Goal: Information Seeking & Learning: Learn about a topic

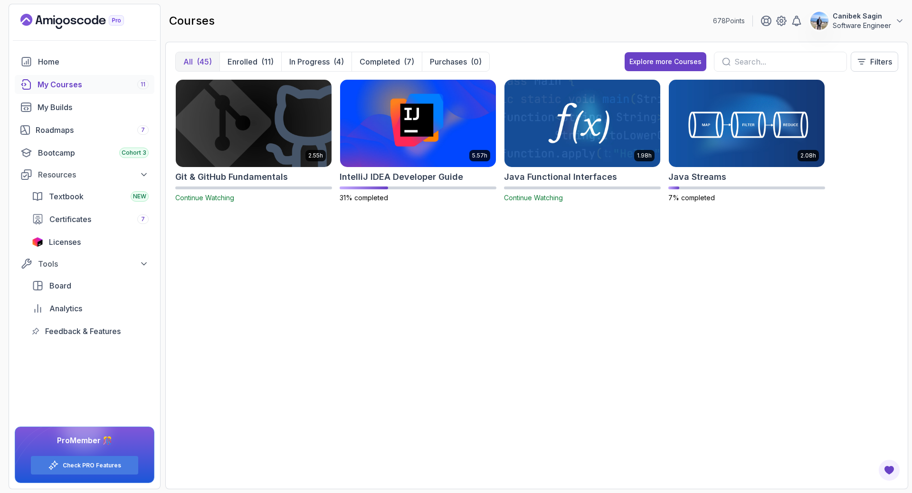
click at [566, 148] on img at bounding box center [582, 123] width 163 height 92
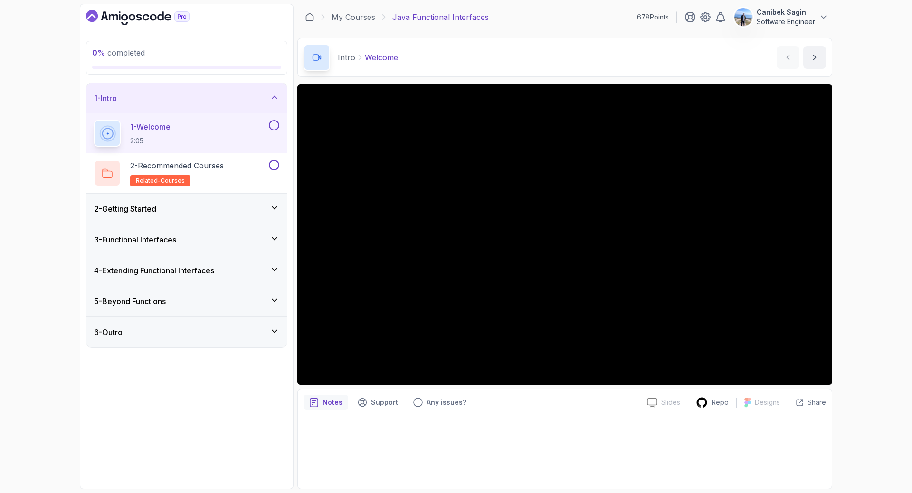
click at [192, 203] on div "2 - Getting Started" at bounding box center [186, 209] width 200 height 30
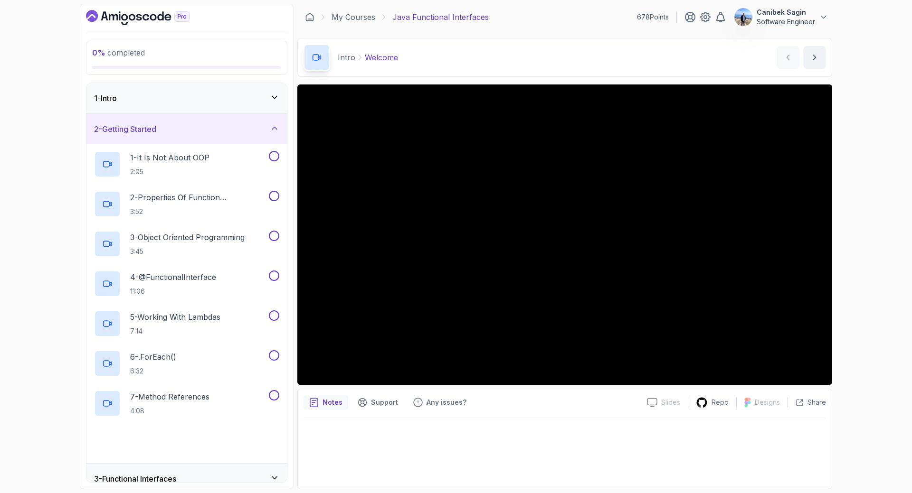
click at [235, 100] on div "1 - Intro" at bounding box center [186, 98] width 185 height 11
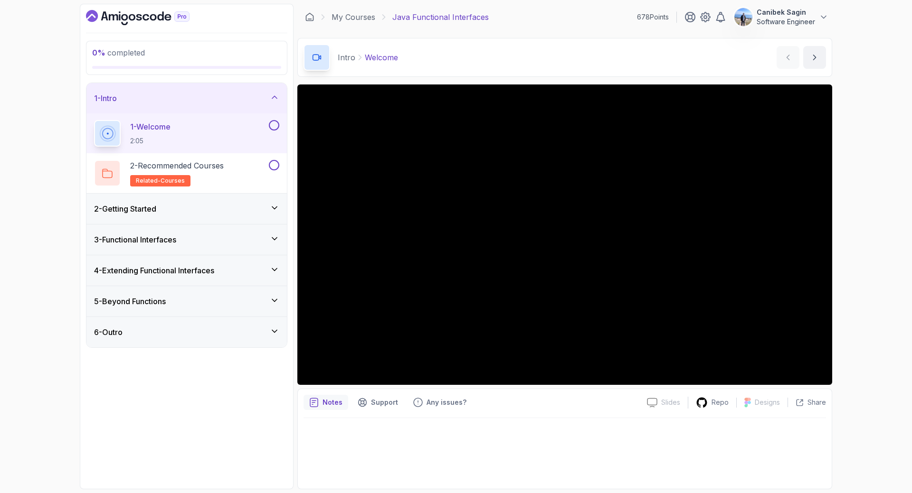
click at [271, 126] on button at bounding box center [274, 125] width 10 height 10
click at [242, 169] on div "2 - Recommended Courses related-courses" at bounding box center [180, 173] width 173 height 27
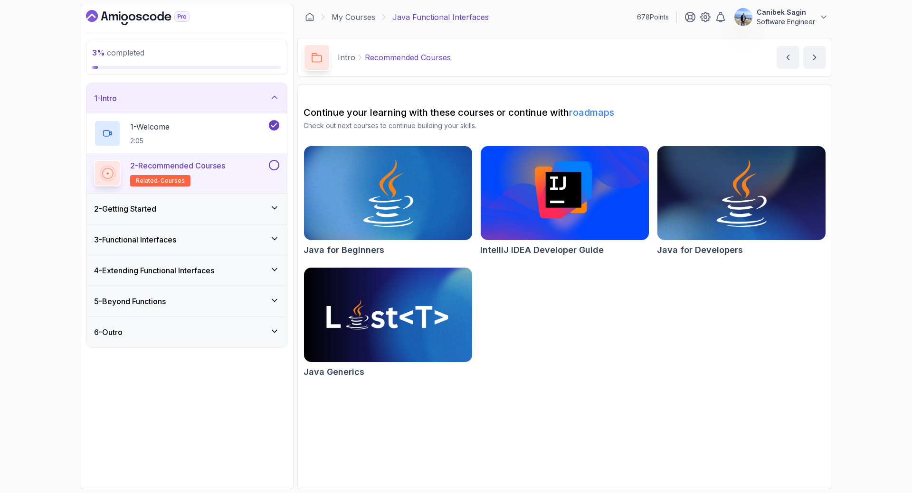
click at [272, 168] on button at bounding box center [274, 165] width 10 height 10
click at [230, 201] on div "2 - Getting Started" at bounding box center [186, 209] width 200 height 30
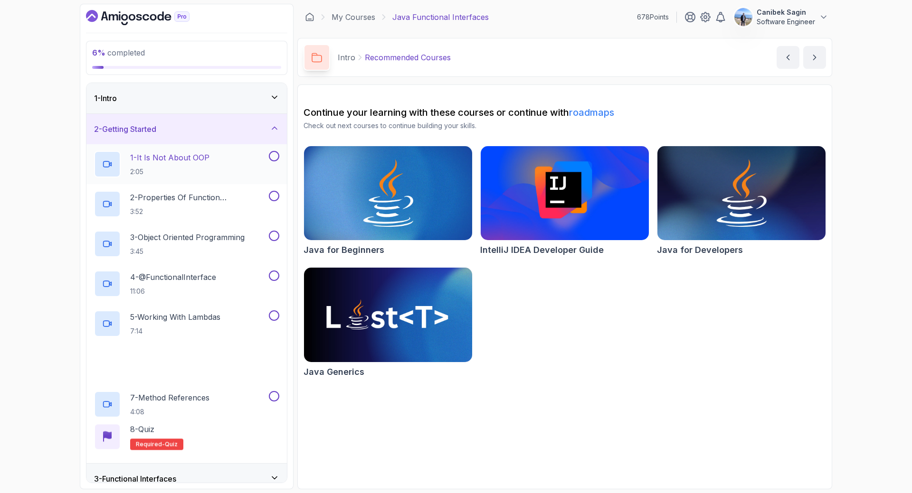
click at [221, 167] on div "1 - It Is Not About OOP 2:05" at bounding box center [180, 164] width 173 height 27
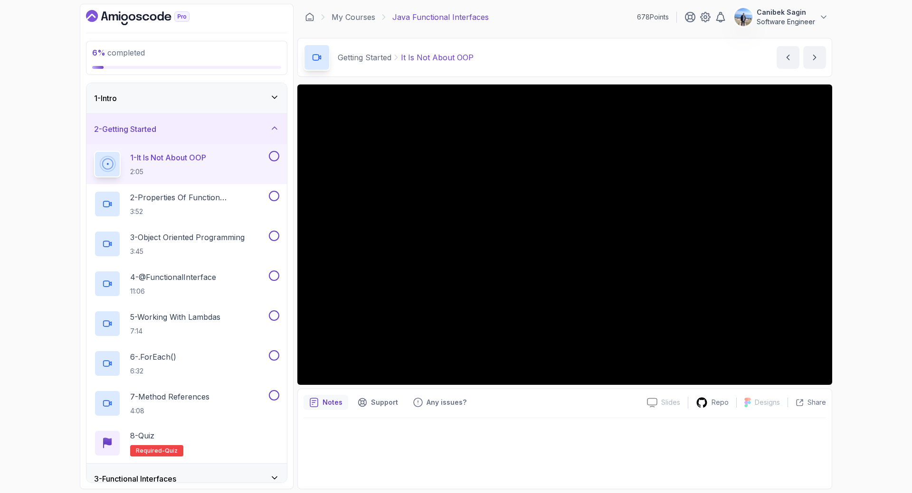
click at [775, 427] on div at bounding box center [564, 450] width 522 height 65
click at [271, 159] on button at bounding box center [274, 156] width 10 height 10
click at [190, 201] on p "2 - Properties Of Function Programming" at bounding box center [198, 197] width 137 height 11
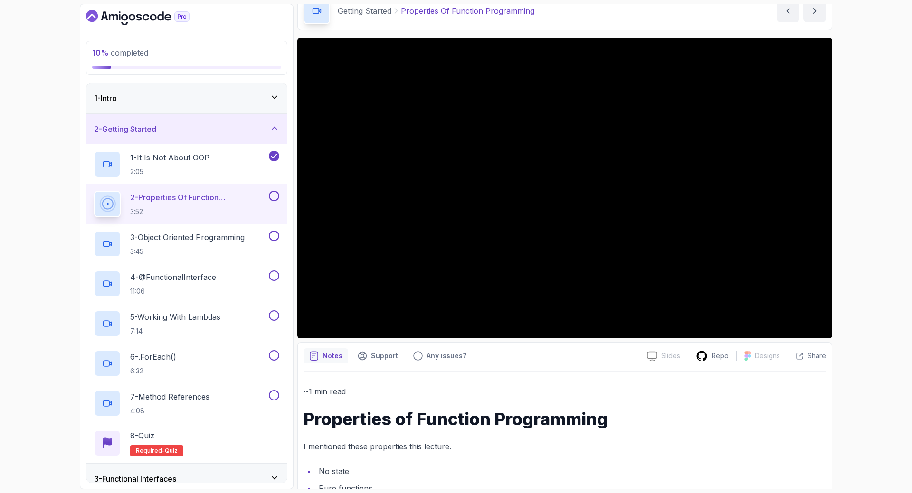
scroll to position [47, 0]
